Goal: Information Seeking & Learning: Learn about a topic

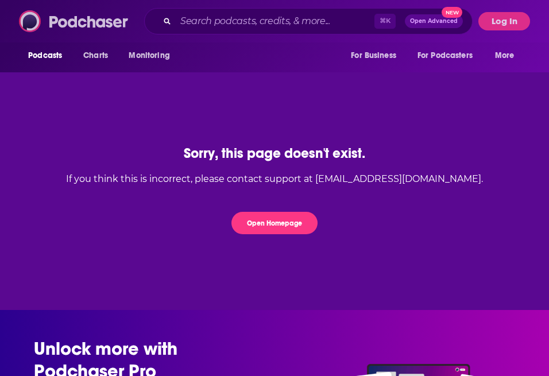
click at [76, 21] on img at bounding box center [74, 21] width 110 height 22
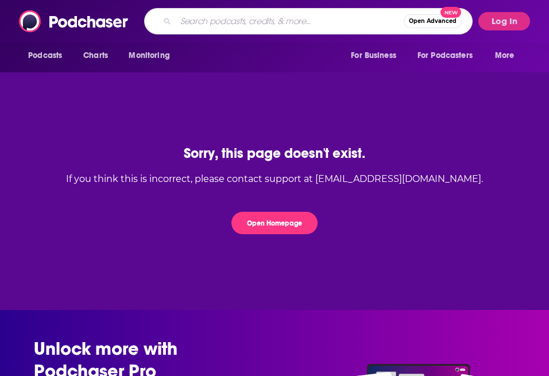
click at [276, 20] on input "Search podcasts, credits, & more..." at bounding box center [290, 21] width 228 height 18
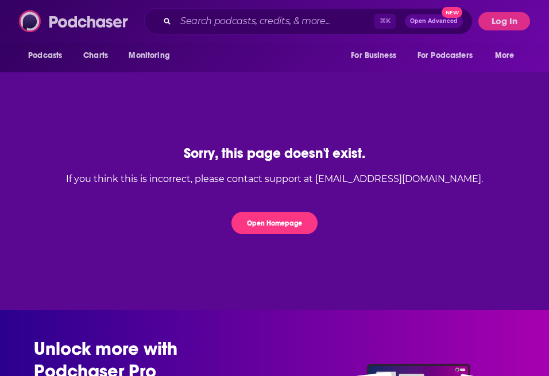
click at [55, 32] on img at bounding box center [74, 21] width 110 height 22
click at [24, 25] on img at bounding box center [74, 21] width 110 height 22
click at [185, 11] on div "⌘ K Open Advanced New" at bounding box center [308, 21] width 329 height 26
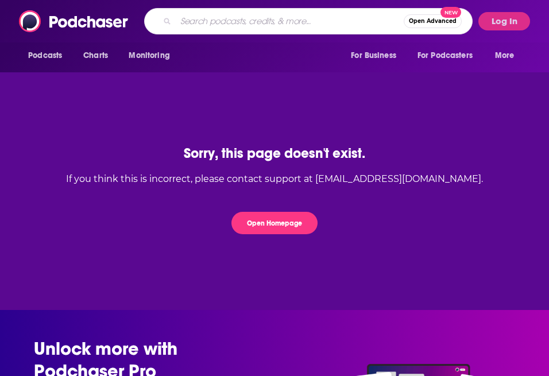
click at [197, 21] on input "Search podcasts, credits, & more..." at bounding box center [290, 21] width 228 height 18
click at [286, 221] on button "Open Homepage" at bounding box center [275, 223] width 86 height 22
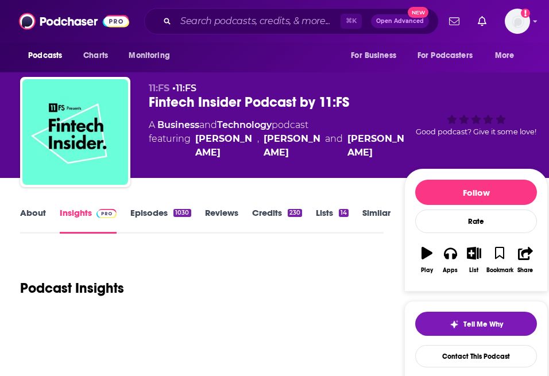
scroll to position [159, 0]
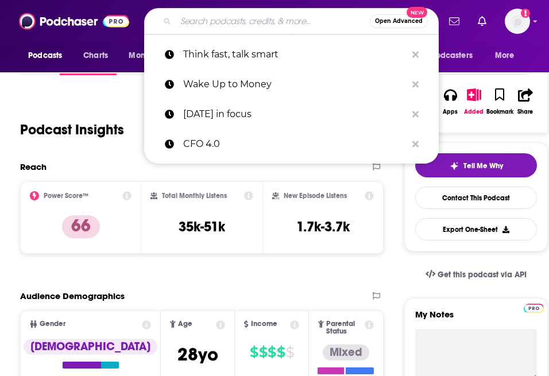
click at [269, 28] on input "Search podcasts, credits, & more..." at bounding box center [273, 21] width 194 height 18
paste input "Business Technology Perspectives"
type input "Business Technology Perspectives"
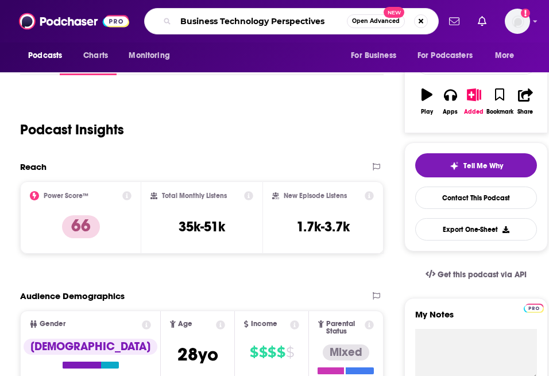
click at [307, 21] on input "Business Technology Perspectives" at bounding box center [261, 21] width 171 height 18
type input "fintech insider"
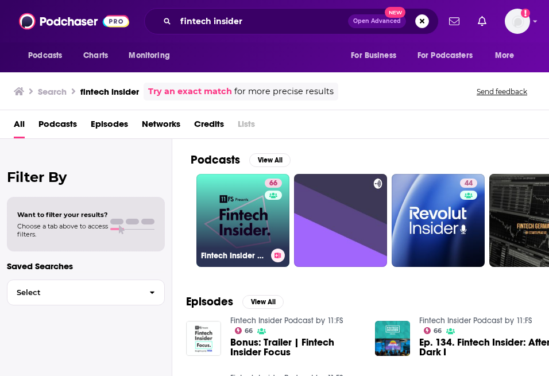
click at [225, 203] on link "66 Fintech Insider Podcast by 11:FS" at bounding box center [242, 220] width 93 height 93
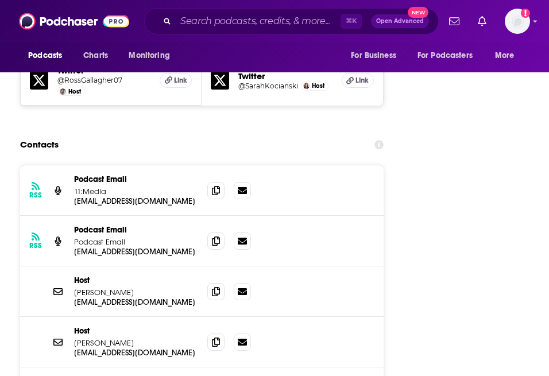
scroll to position [1803, 0]
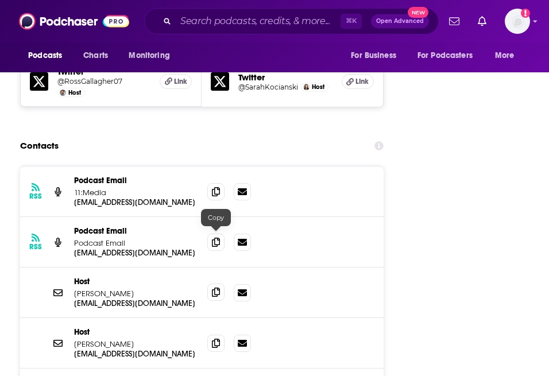
click at [213, 284] on span at bounding box center [215, 292] width 17 height 17
click at [220, 187] on icon at bounding box center [216, 191] width 8 height 9
click at [215, 18] on input "Search podcasts, credits, & more..." at bounding box center [258, 21] width 165 height 18
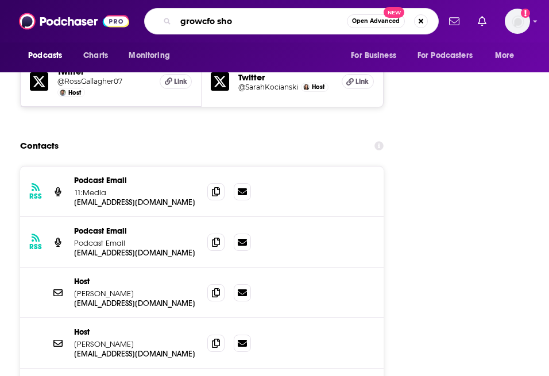
type input "growcfo show"
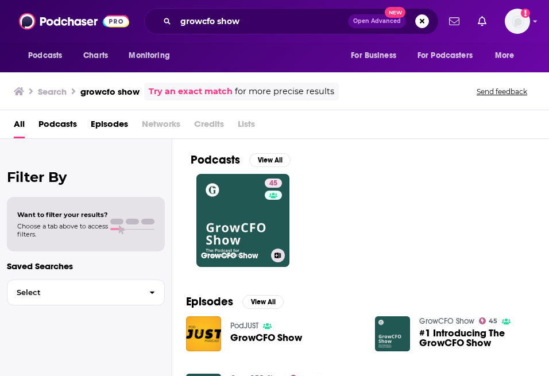
click at [233, 207] on link "45 GrowCFO Show" at bounding box center [242, 220] width 93 height 93
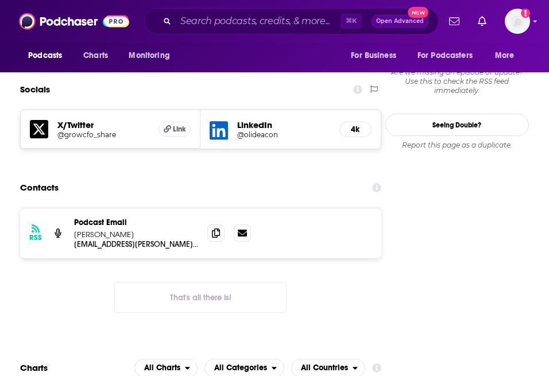
scroll to position [1058, 0]
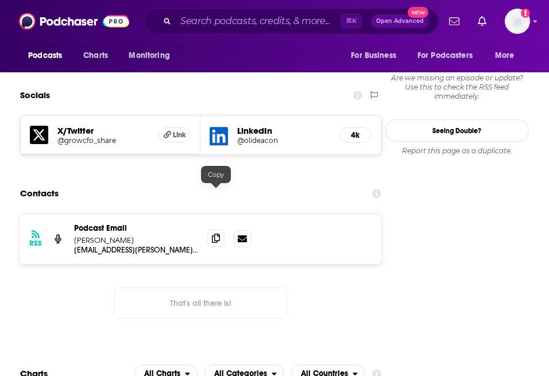
click at [214, 234] on icon at bounding box center [216, 238] width 8 height 9
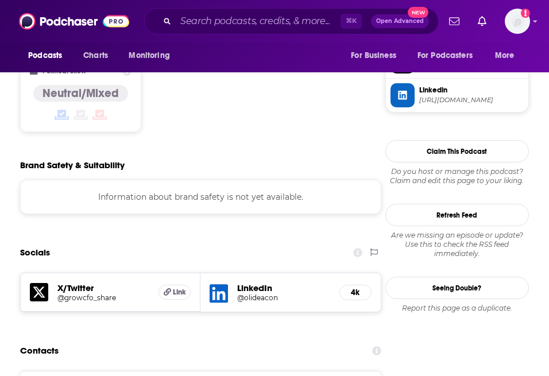
scroll to position [1012, 0]
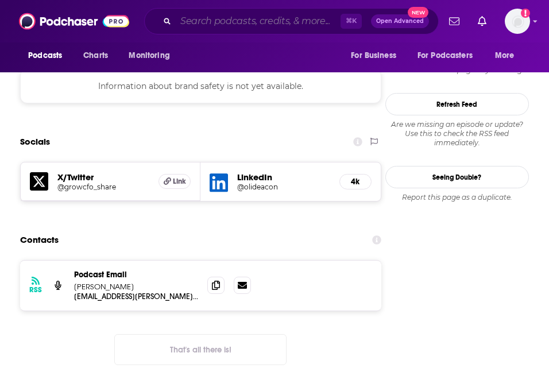
click at [223, 24] on input "Search podcasts, credits, & more..." at bounding box center [258, 21] width 165 height 18
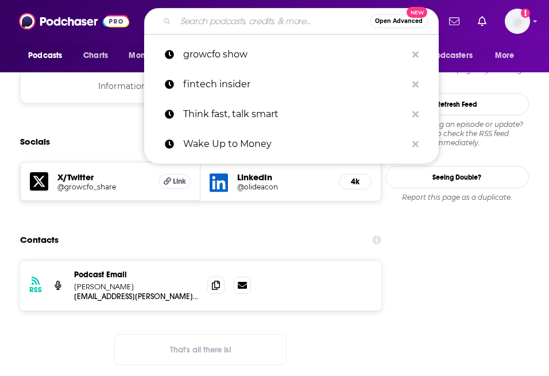
type input "f"
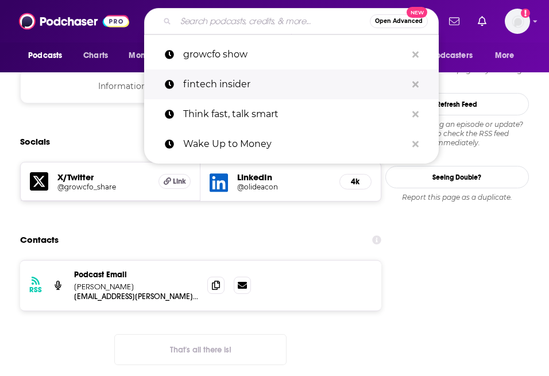
click at [225, 78] on p "fintech insider" at bounding box center [294, 85] width 223 height 30
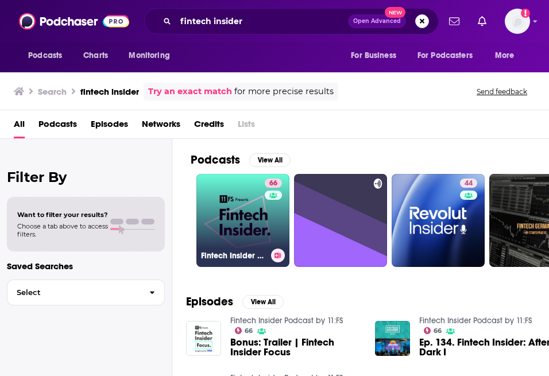
click at [215, 203] on link "66 Fintech Insider Podcast by 11:FS" at bounding box center [242, 220] width 93 height 93
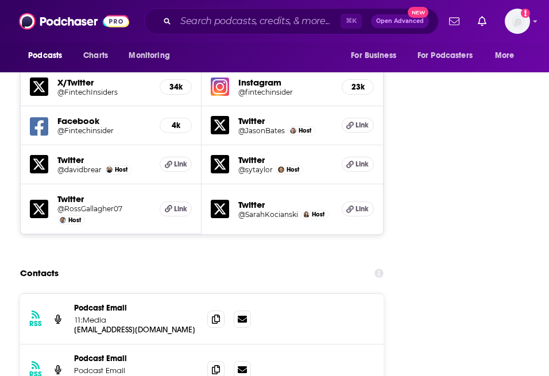
scroll to position [1724, 0]
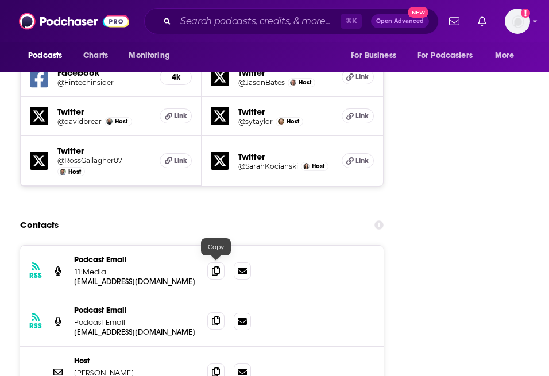
click at [221, 313] on span at bounding box center [215, 321] width 17 height 17
click at [283, 23] on input "Search podcasts, credits, & more..." at bounding box center [258, 21] width 165 height 18
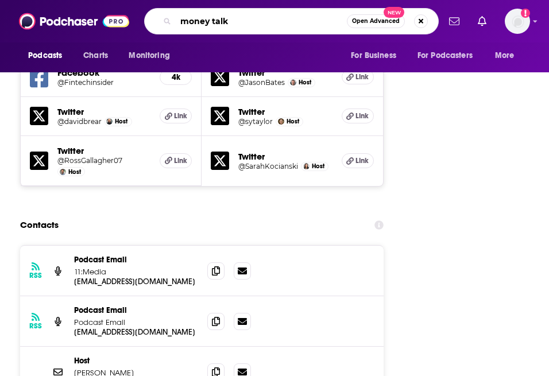
type input "money talks"
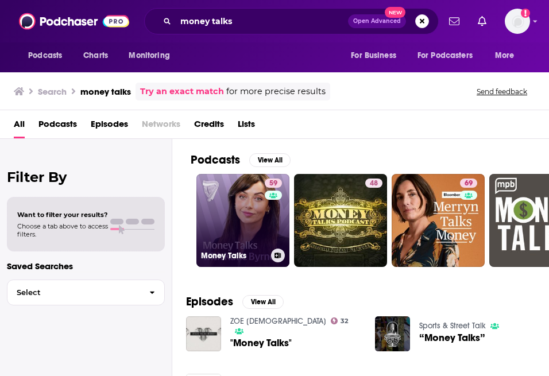
click at [229, 211] on link "59 Money Talks" at bounding box center [242, 220] width 93 height 93
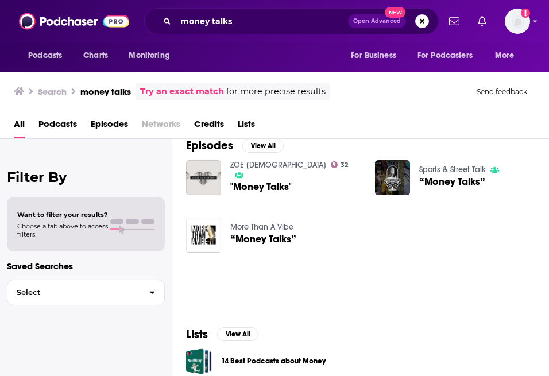
scroll to position [379, 0]
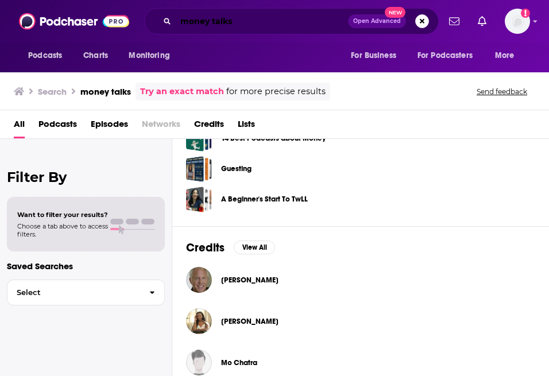
click at [276, 14] on input "money talks" at bounding box center [262, 21] width 172 height 18
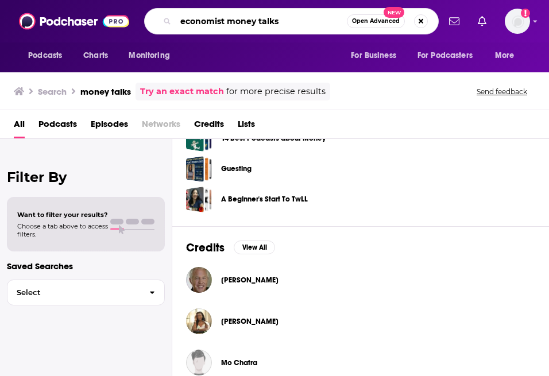
type input "economist money talks"
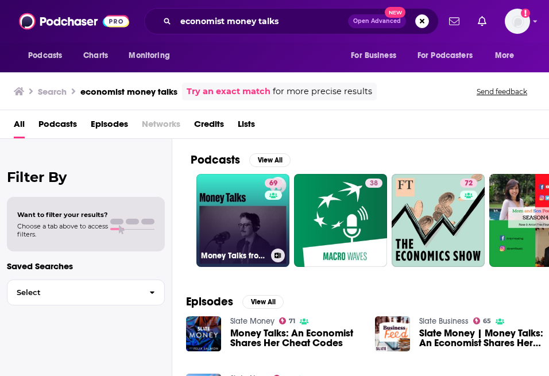
click at [246, 211] on link "69 Money Talks from The Economist" at bounding box center [242, 220] width 93 height 93
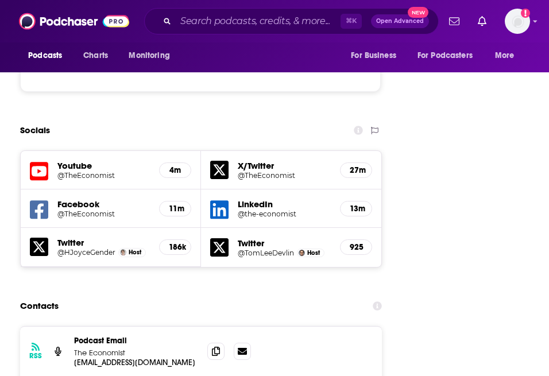
scroll to position [1865, 0]
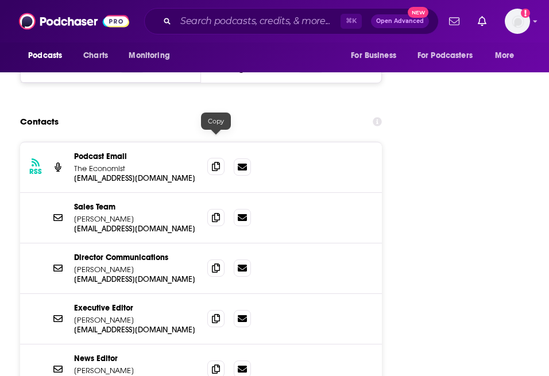
click at [210, 158] on span at bounding box center [215, 166] width 17 height 17
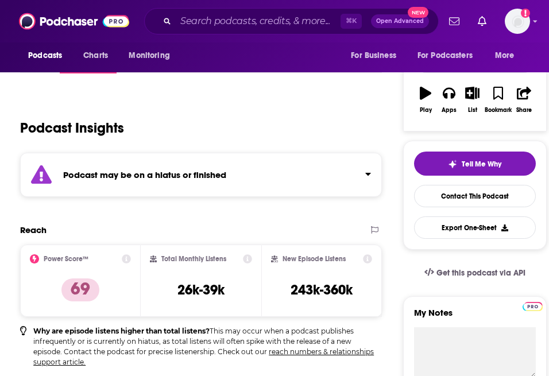
scroll to position [0, 0]
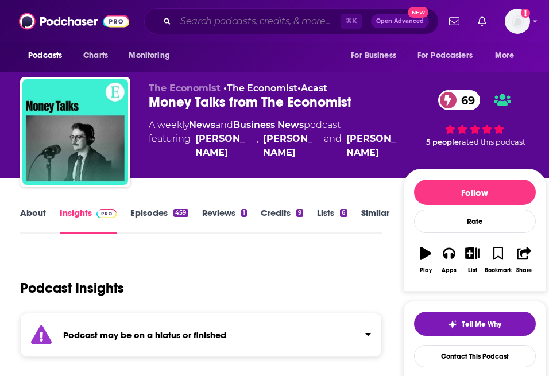
click at [219, 14] on input "Search podcasts, credits, & more..." at bounding box center [258, 21] width 165 height 18
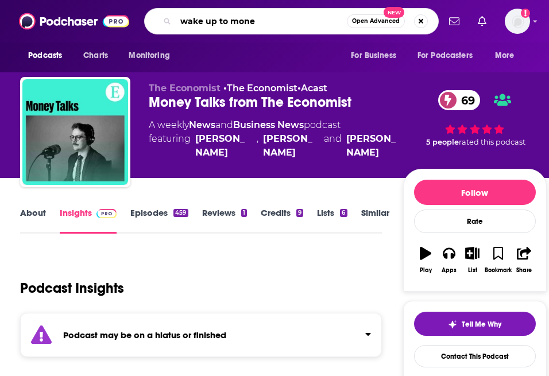
type input "wake up to money"
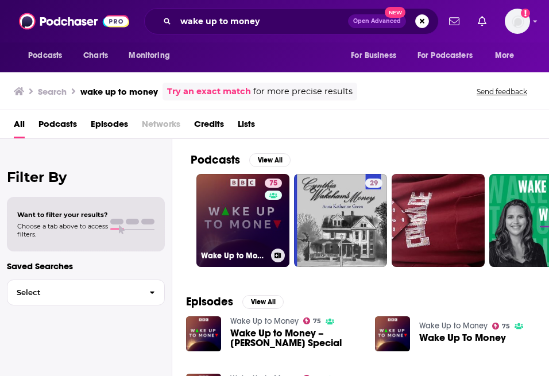
click at [204, 228] on link "75 Wake Up to Money" at bounding box center [242, 220] width 93 height 93
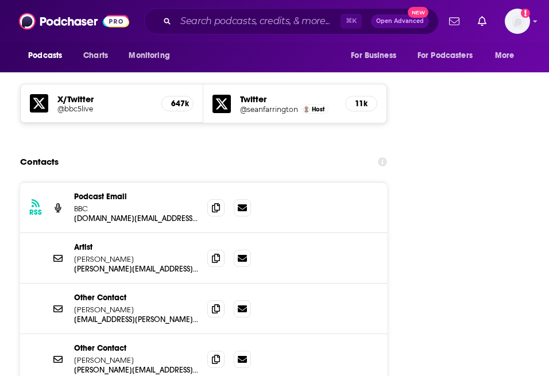
scroll to position [1685, 0]
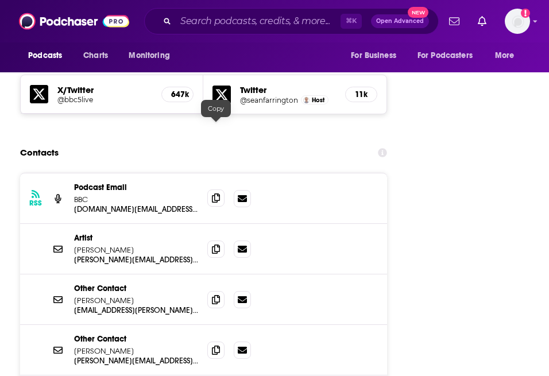
click at [212, 190] on span at bounding box center [215, 198] width 17 height 17
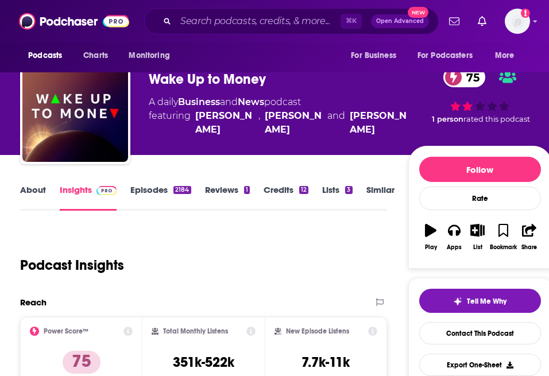
scroll to position [34, 0]
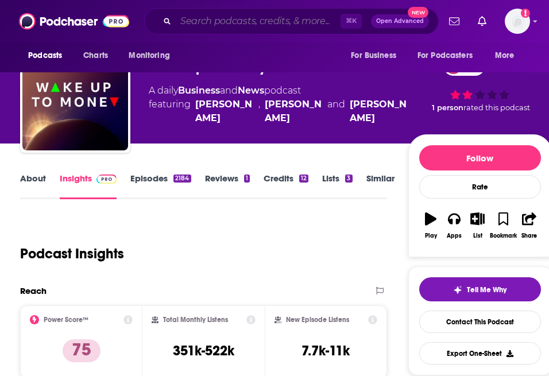
click at [282, 25] on input "Search podcasts, credits, & more..." at bounding box center [258, 21] width 165 height 18
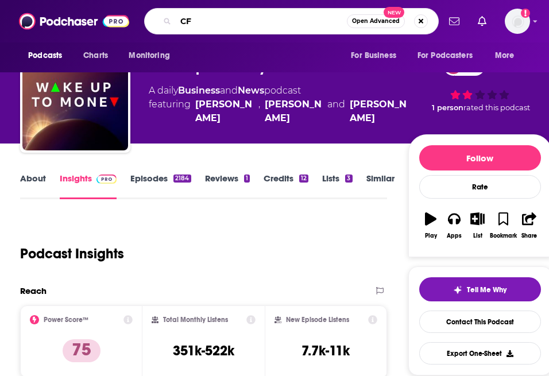
type input "CFO"
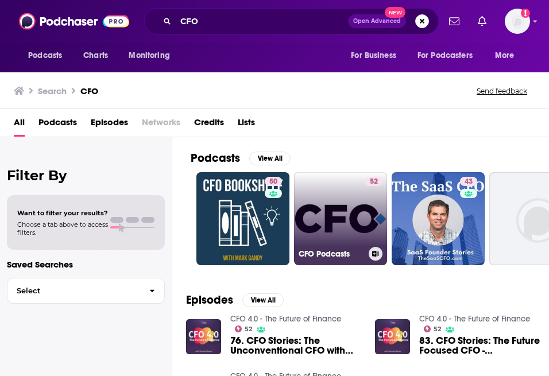
scroll to position [71, 0]
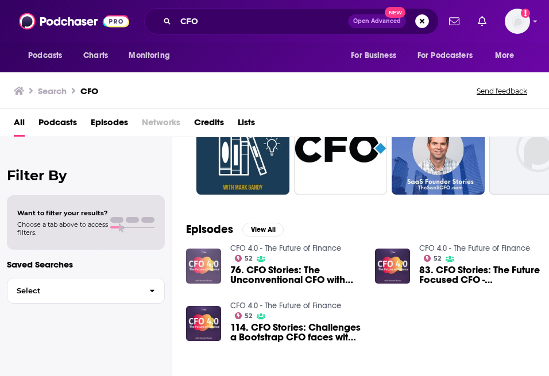
click at [211, 259] on img "76. CFO Stories: The Unconventional CFO with Jeremy Foster, CFO, Talroo" at bounding box center [203, 266] width 35 height 35
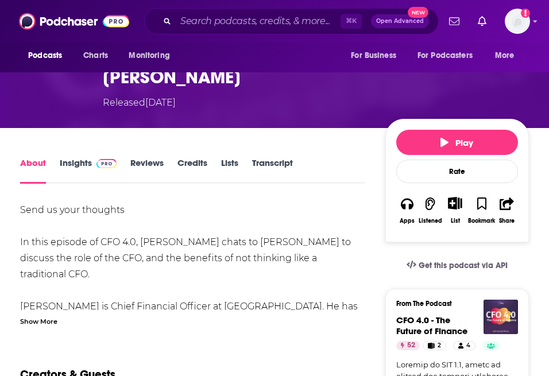
scroll to position [138, 0]
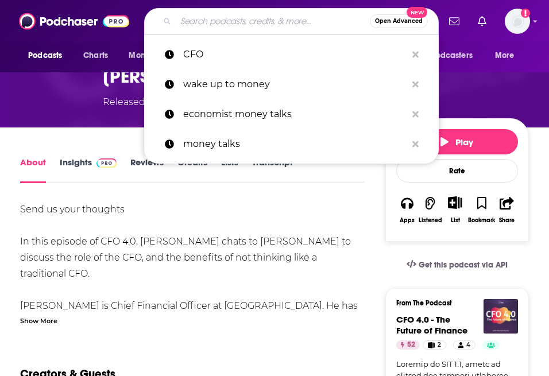
click at [226, 25] on input "Search podcasts, credits, & more..." at bounding box center [273, 21] width 194 height 18
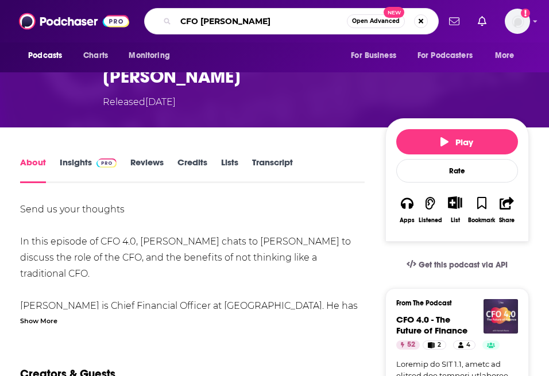
type input "CFO stories"
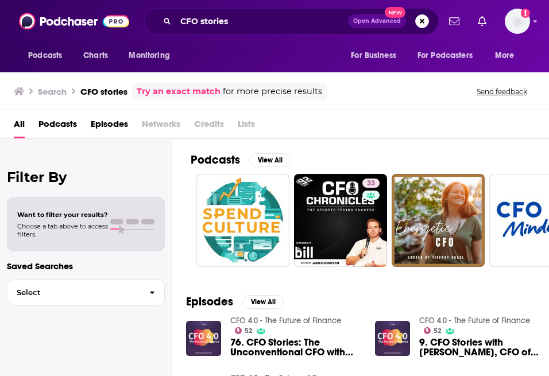
scroll to position [89, 0]
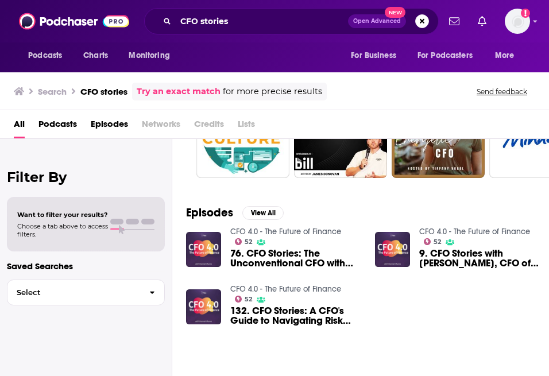
click at [273, 229] on link "CFO 4.0 - The Future of Finance" at bounding box center [285, 232] width 111 height 10
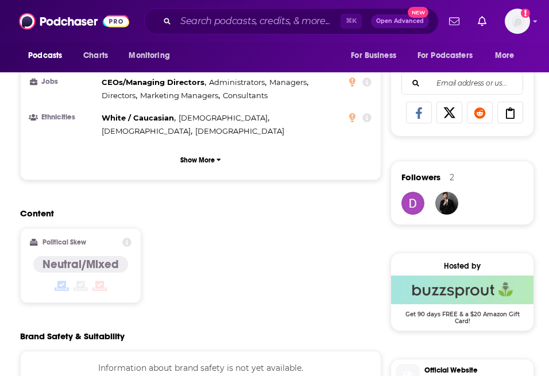
scroll to position [1040, 0]
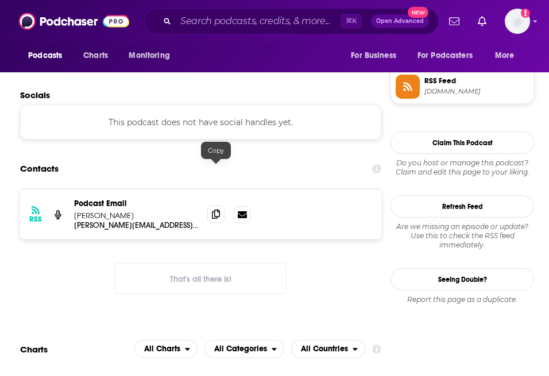
click at [218, 210] on icon at bounding box center [216, 214] width 8 height 9
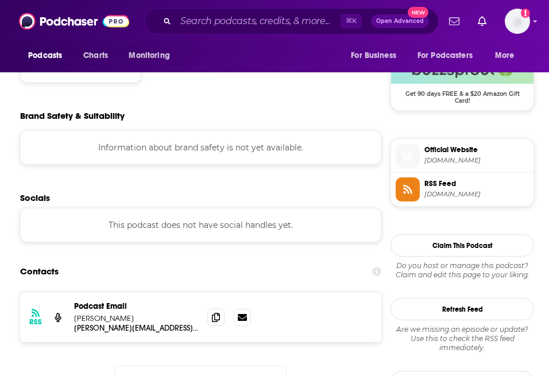
scroll to position [1048, 0]
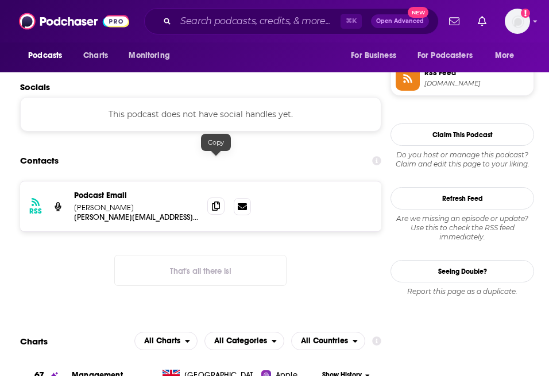
click at [220, 198] on span at bounding box center [215, 206] width 17 height 17
